Goal: Find specific page/section: Find specific page/section

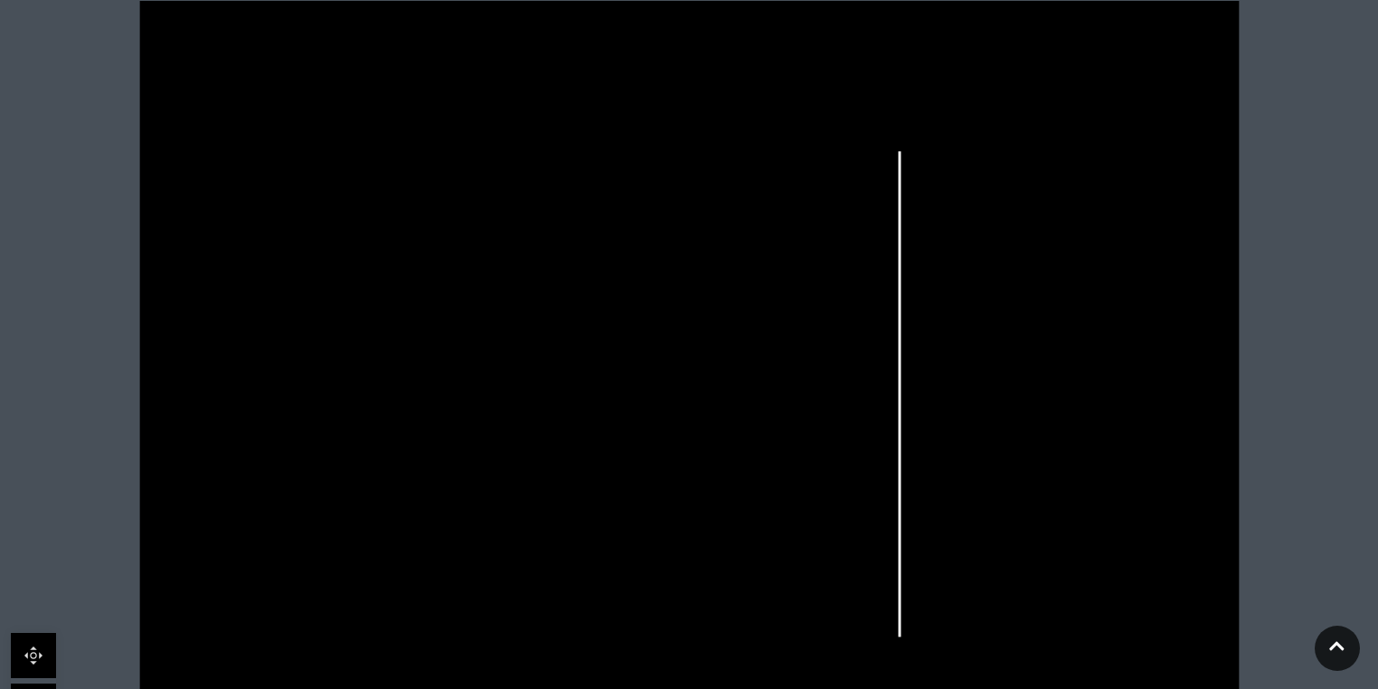
scroll to position [542, 0]
click at [33, 635] on link at bounding box center [33, 633] width 45 height 45
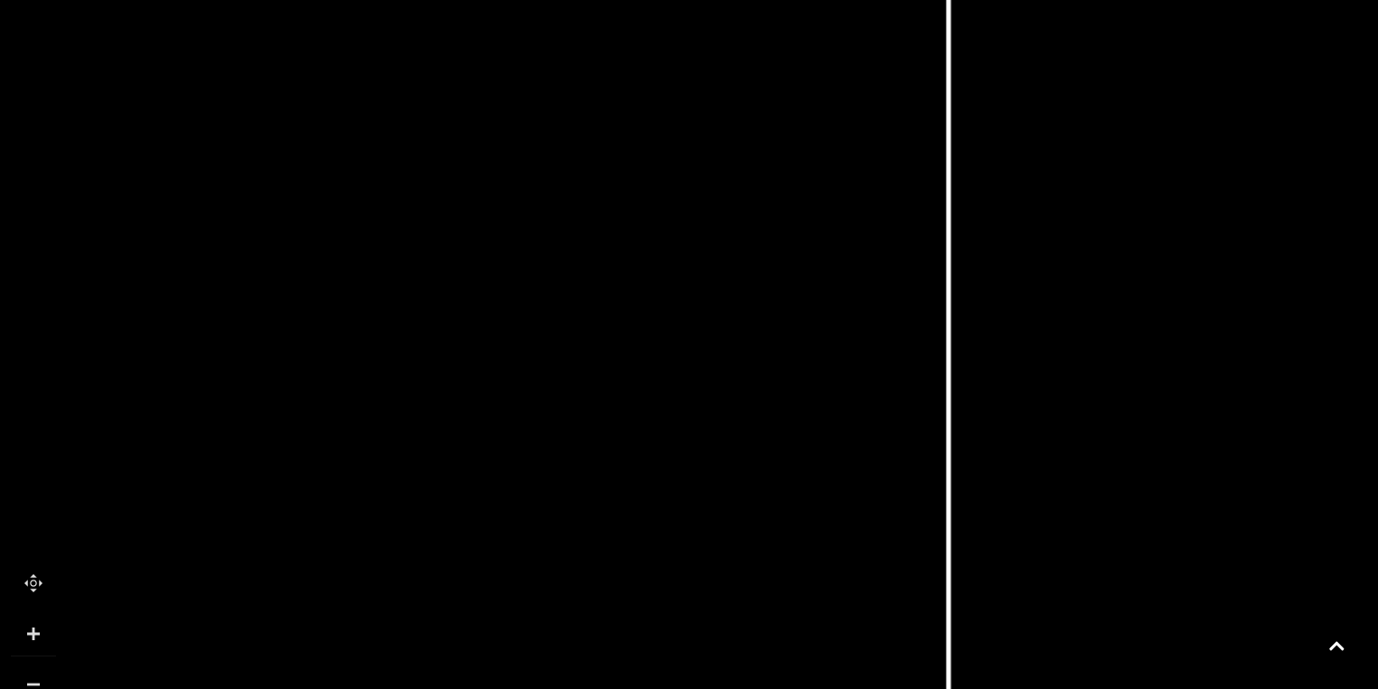
drag, startPoint x: 892, startPoint y: 501, endPoint x: 777, endPoint y: 520, distance: 116.4
click at [777, 520] on icon at bounding box center [723, 366] width 342 height 761
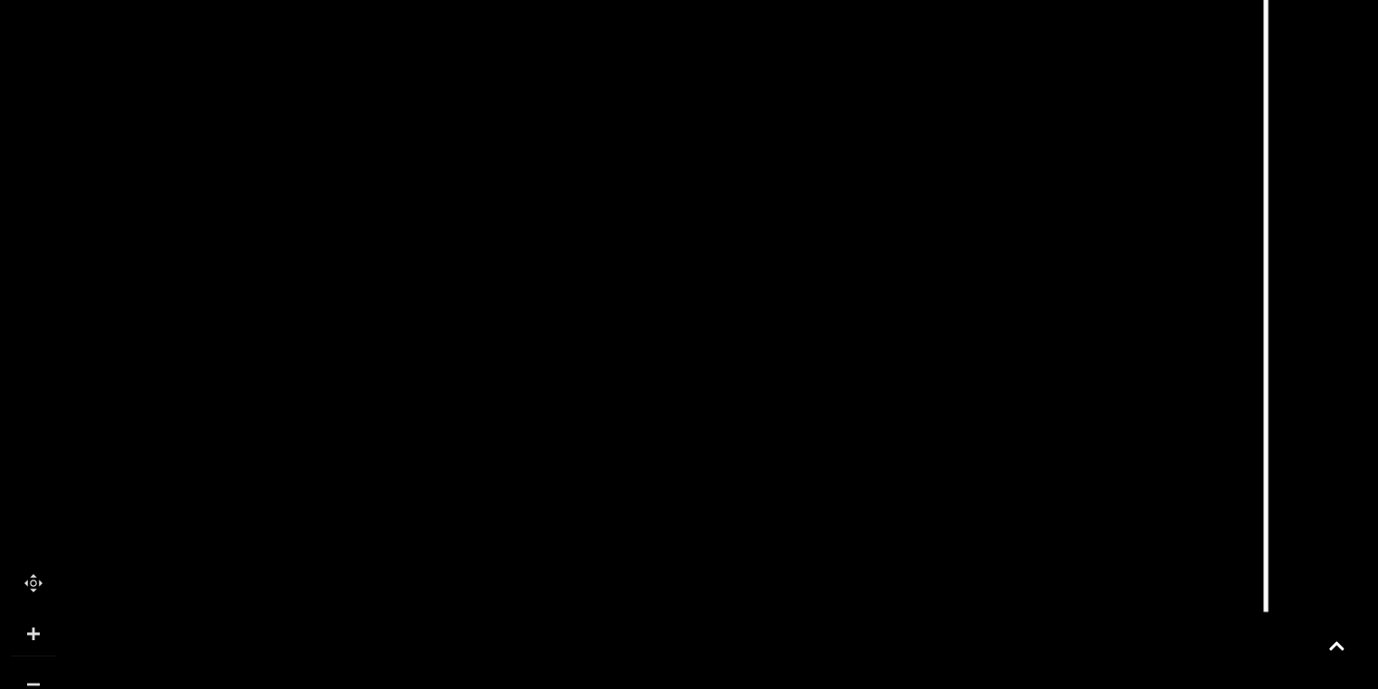
drag, startPoint x: 346, startPoint y: 415, endPoint x: 655, endPoint y: 250, distance: 350.2
click at [662, 246] on icon at bounding box center [887, 165] width 2480 height 1395
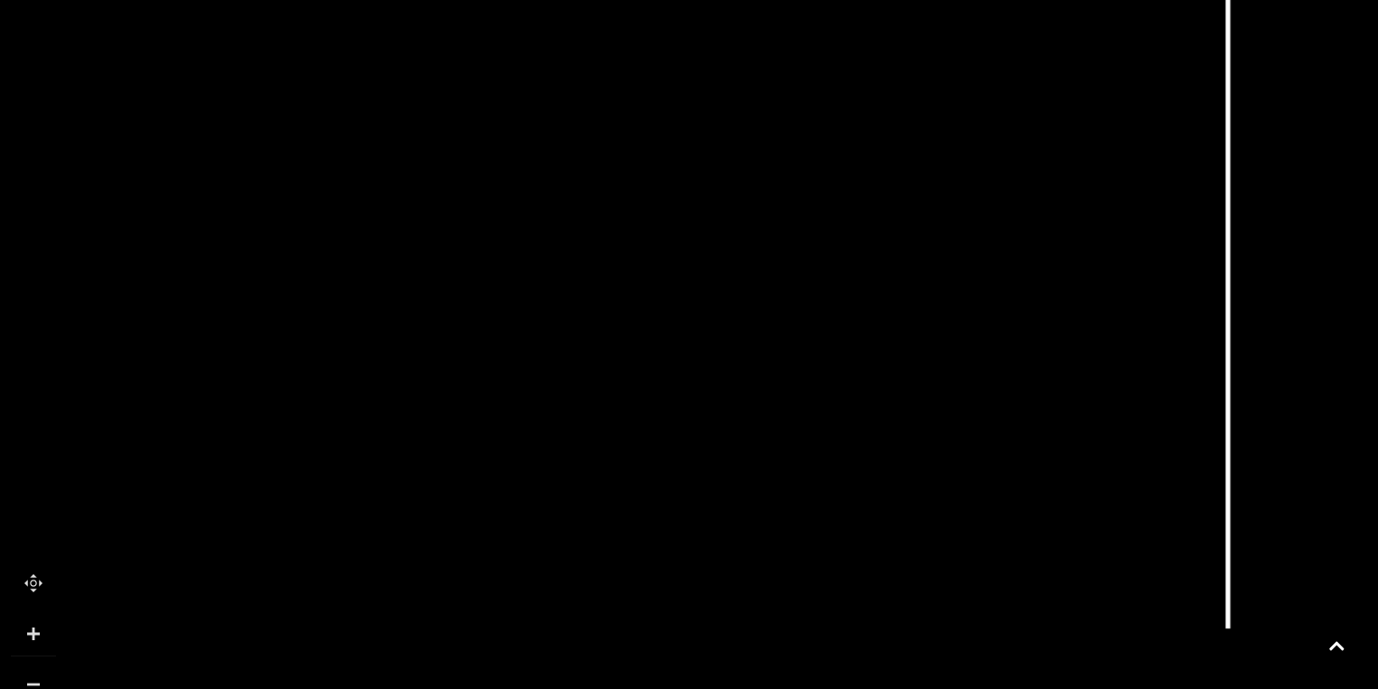
drag, startPoint x: 591, startPoint y: 454, endPoint x: 553, endPoint y: 465, distance: 39.5
click at [476, 468] on tspan "TO UPPER LEVEL" at bounding box center [476, 468] width 0 height 0
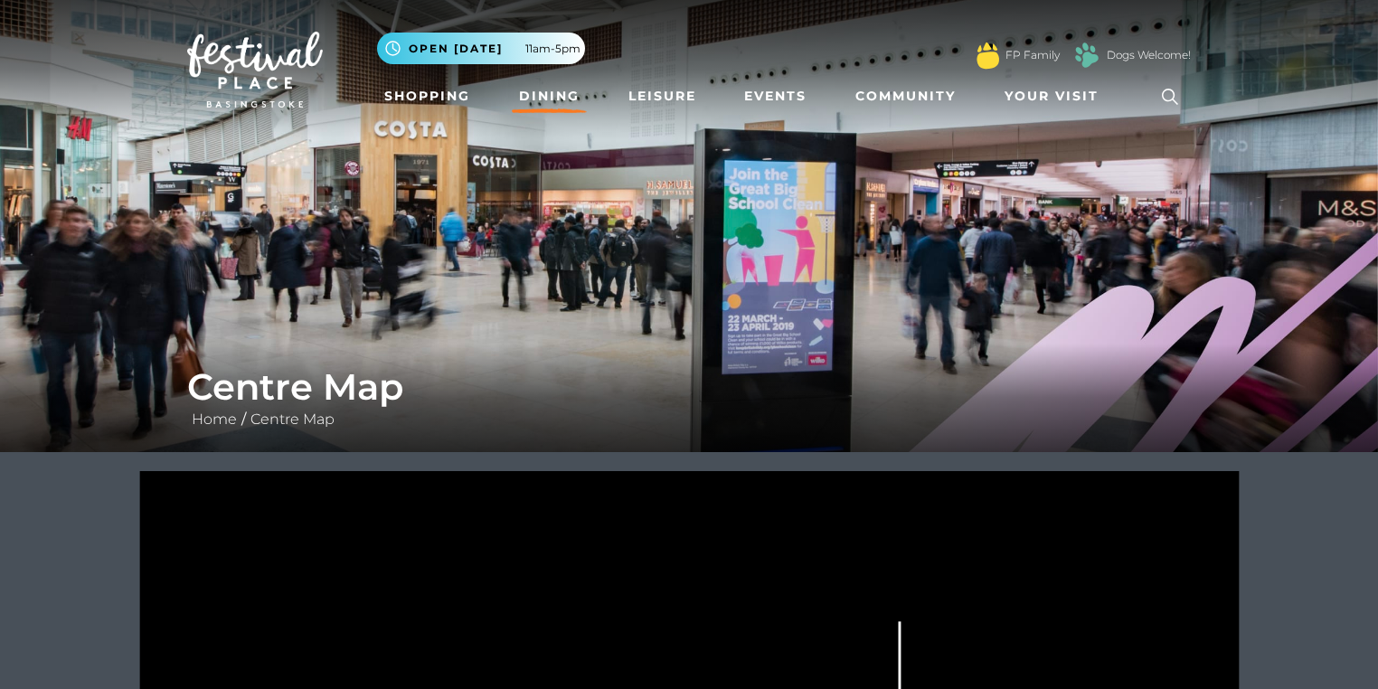
click at [526, 99] on link "Dining" at bounding box center [549, 96] width 75 height 33
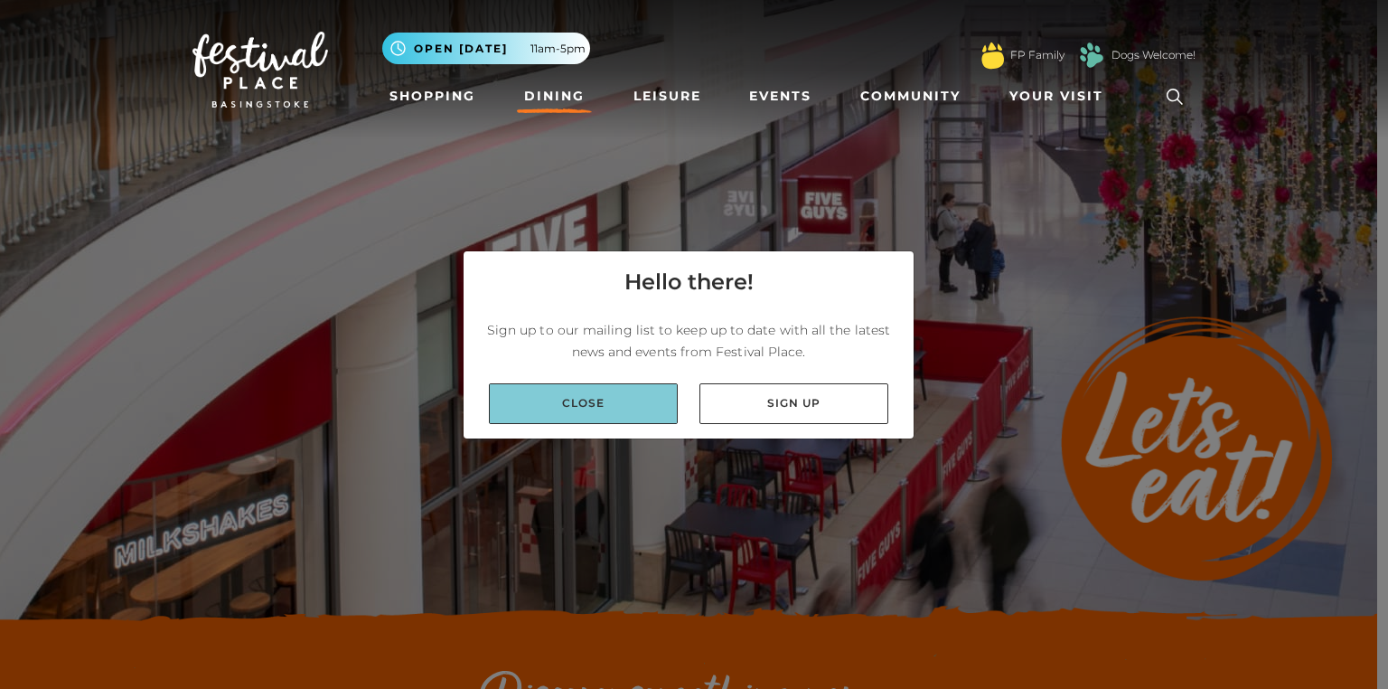
click at [611, 400] on link "Close" at bounding box center [583, 403] width 189 height 41
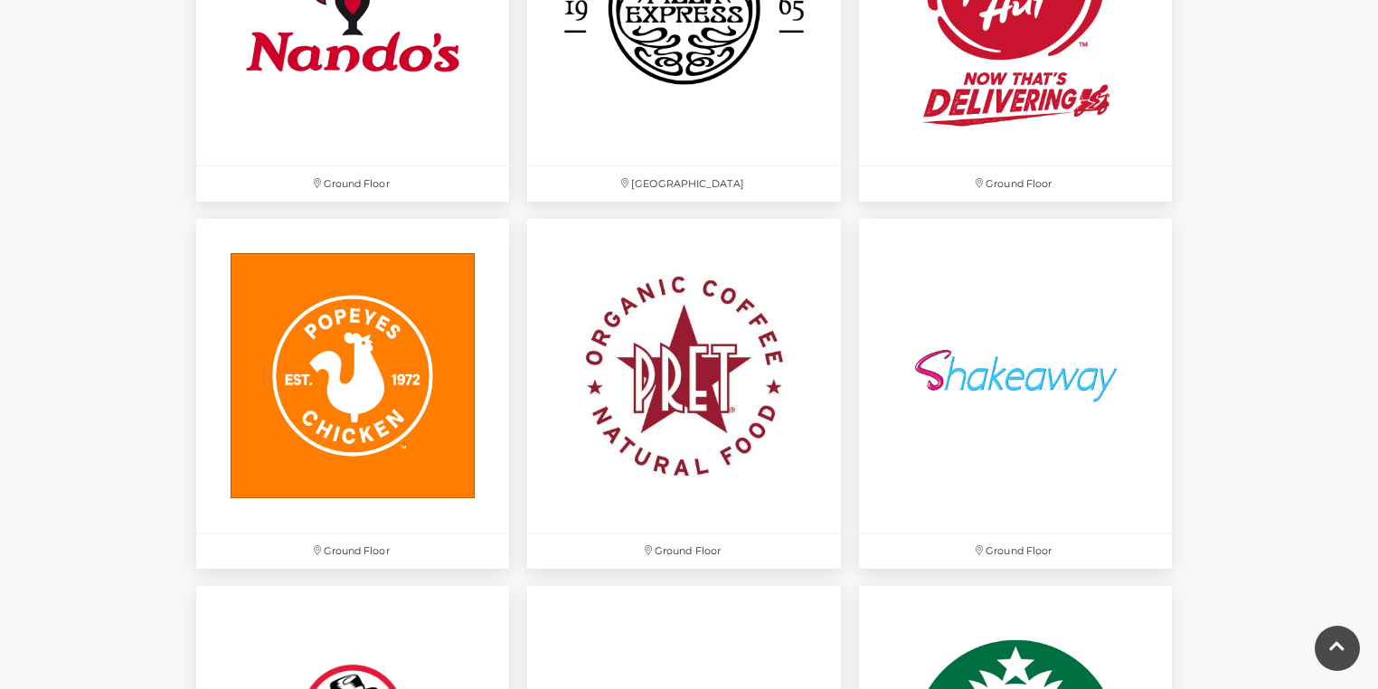
scroll to position [5062, 0]
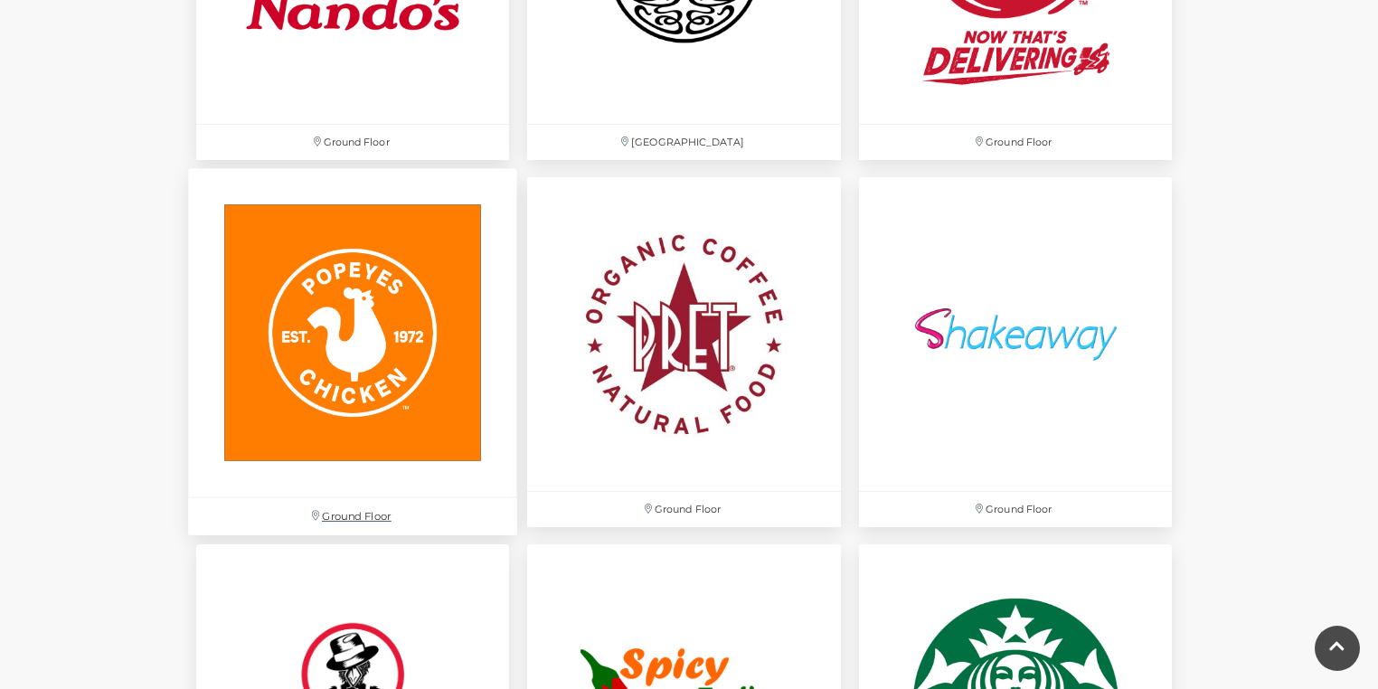
click at [352, 513] on p "Ground Floor" at bounding box center [352, 516] width 329 height 37
